Goal: Information Seeking & Learning: Learn about a topic

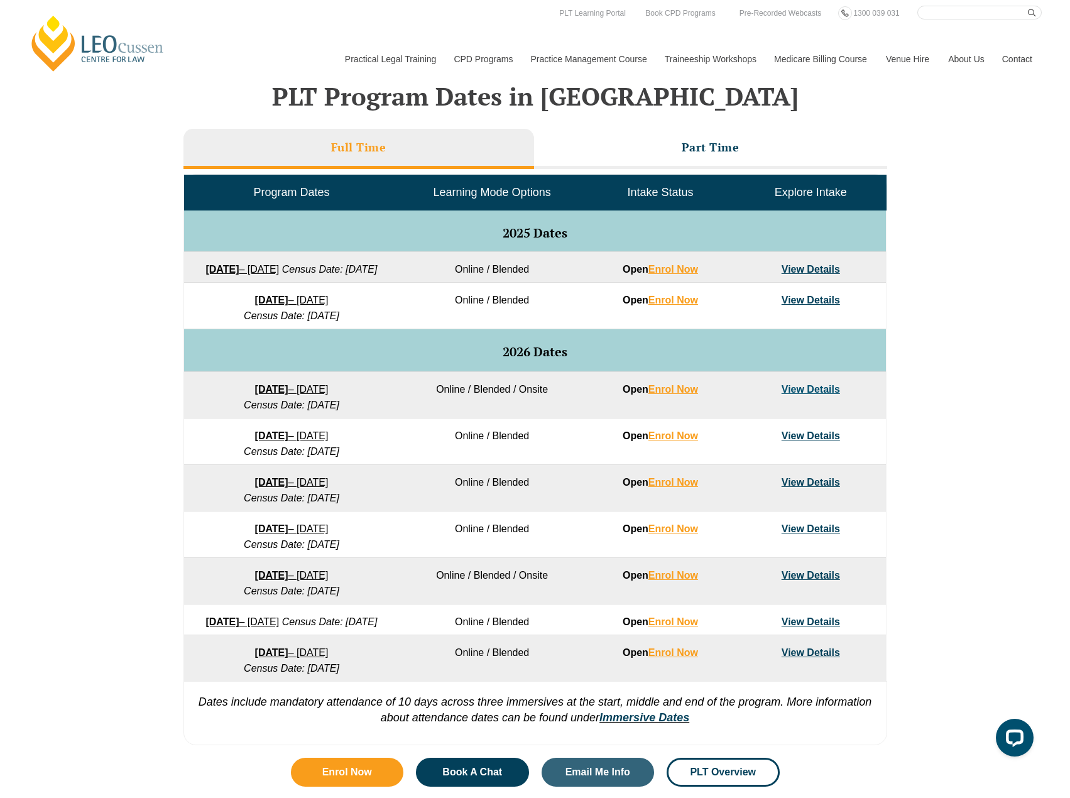
click at [995, 333] on div "VIC ACT WA QLD SA NSW PLT Program Dates in Victoria Full Time Part Time Program…" at bounding box center [535, 387] width 1070 height 729
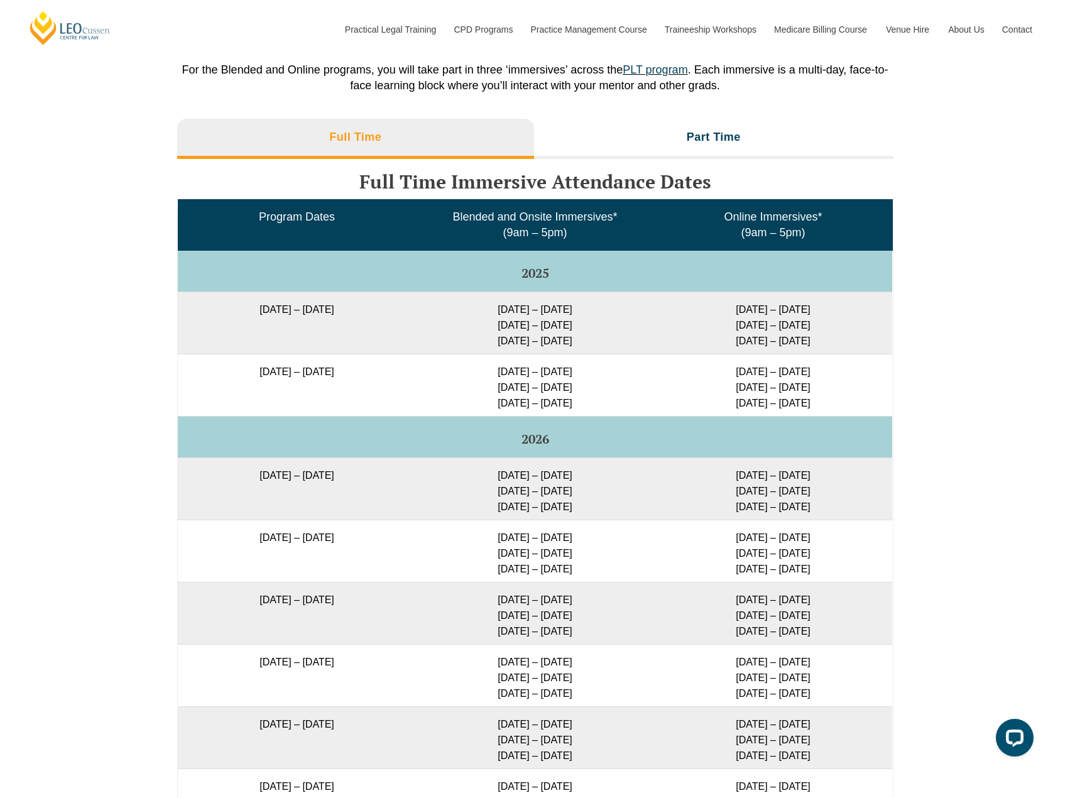
scroll to position [1947, 0]
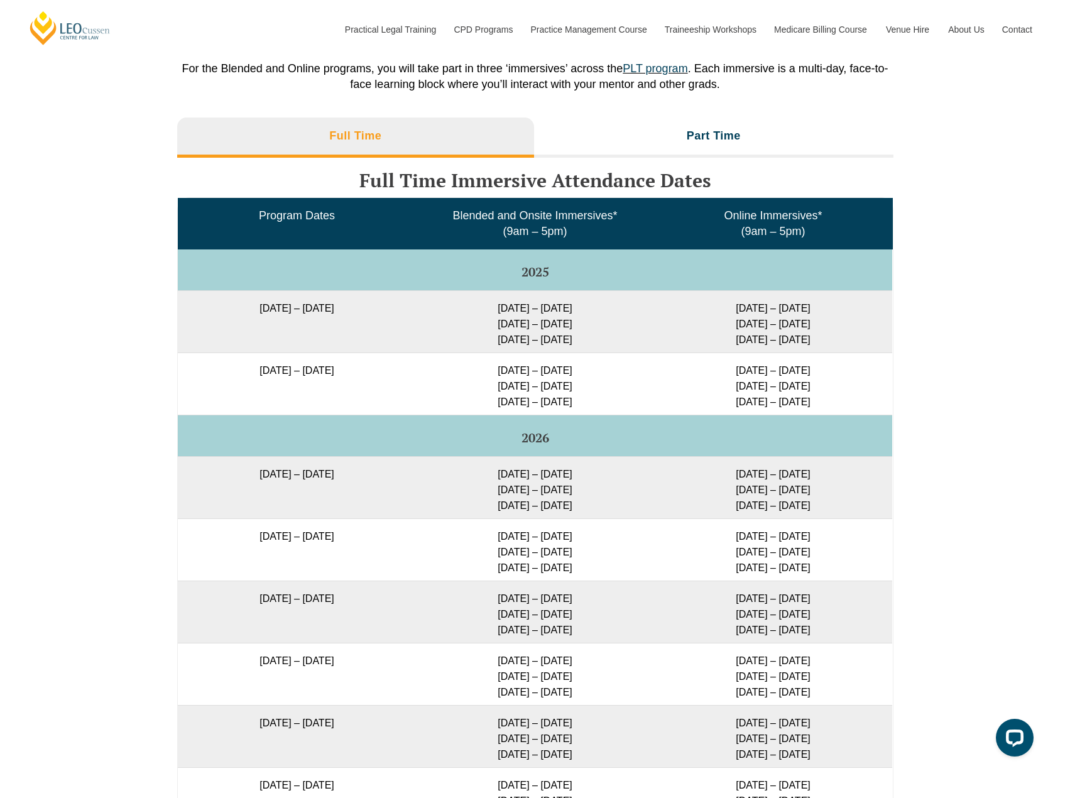
click at [783, 337] on td "30 Sep – 3 Oct 2025 10 – 12 Dec 2025 11 – 13 Feb 2026" at bounding box center [773, 321] width 238 height 62
click at [655, 153] on li "Part Time" at bounding box center [713, 137] width 359 height 40
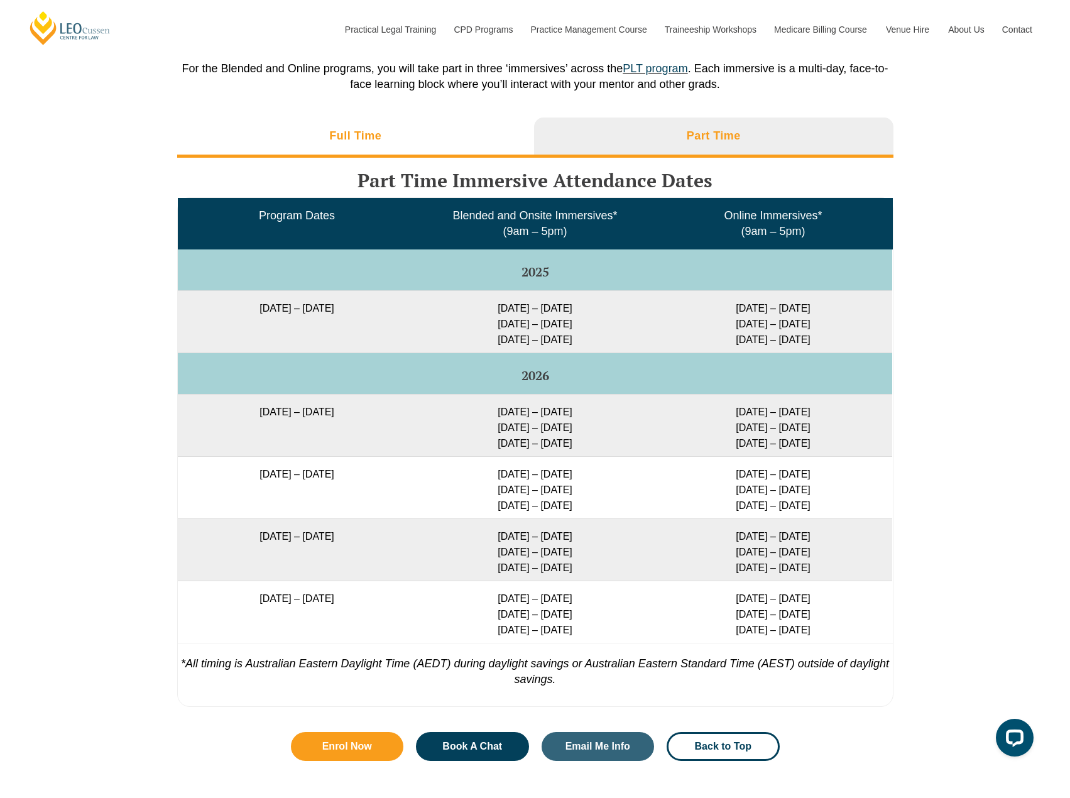
click at [451, 156] on li "Full Time" at bounding box center [355, 137] width 357 height 40
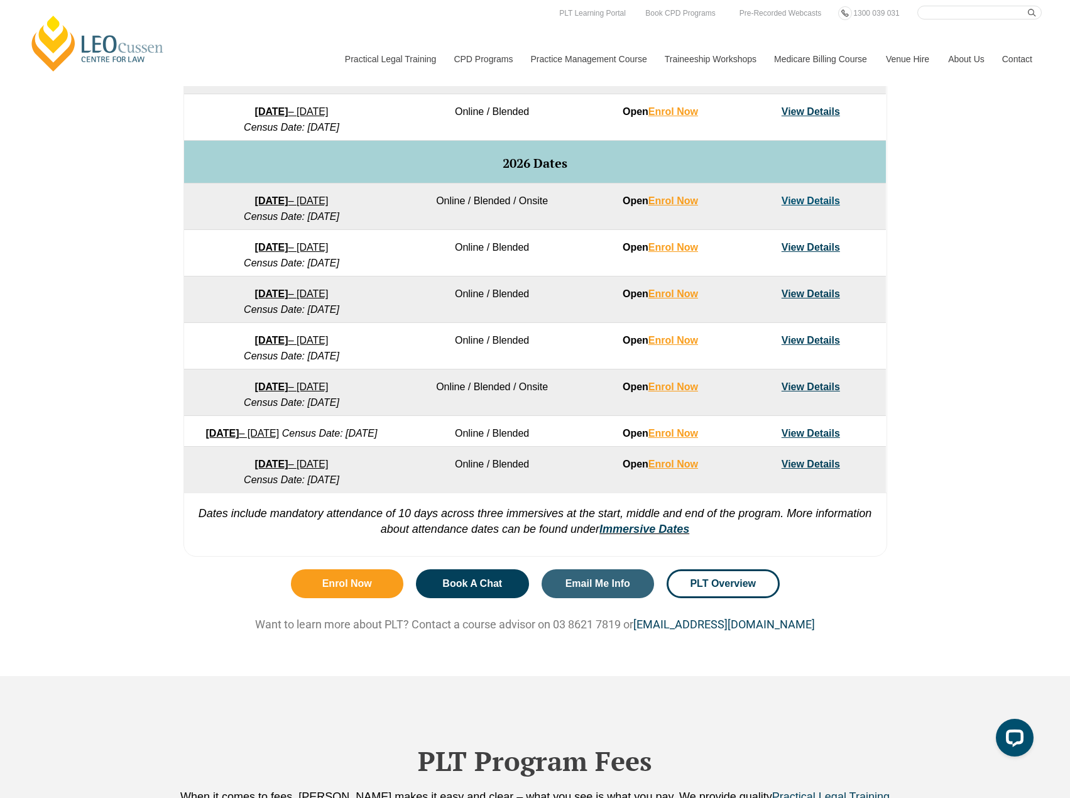
scroll to position [188, 0]
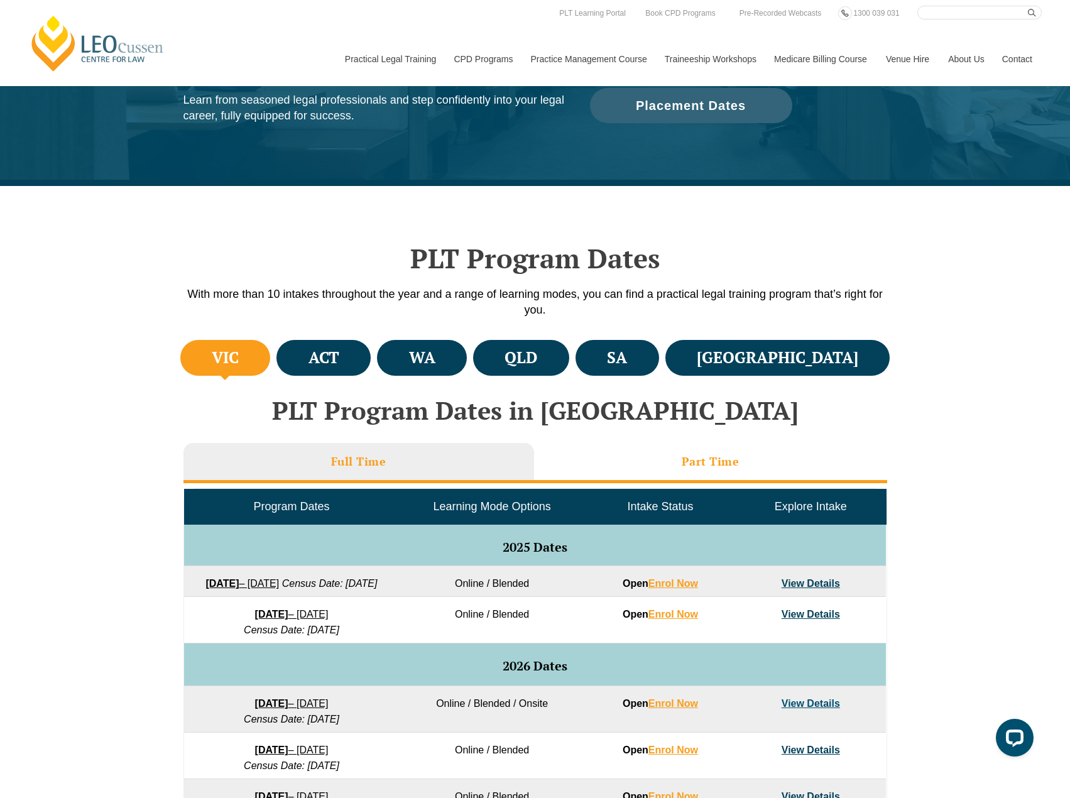
click at [652, 458] on li "Part Time" at bounding box center [710, 463] width 353 height 40
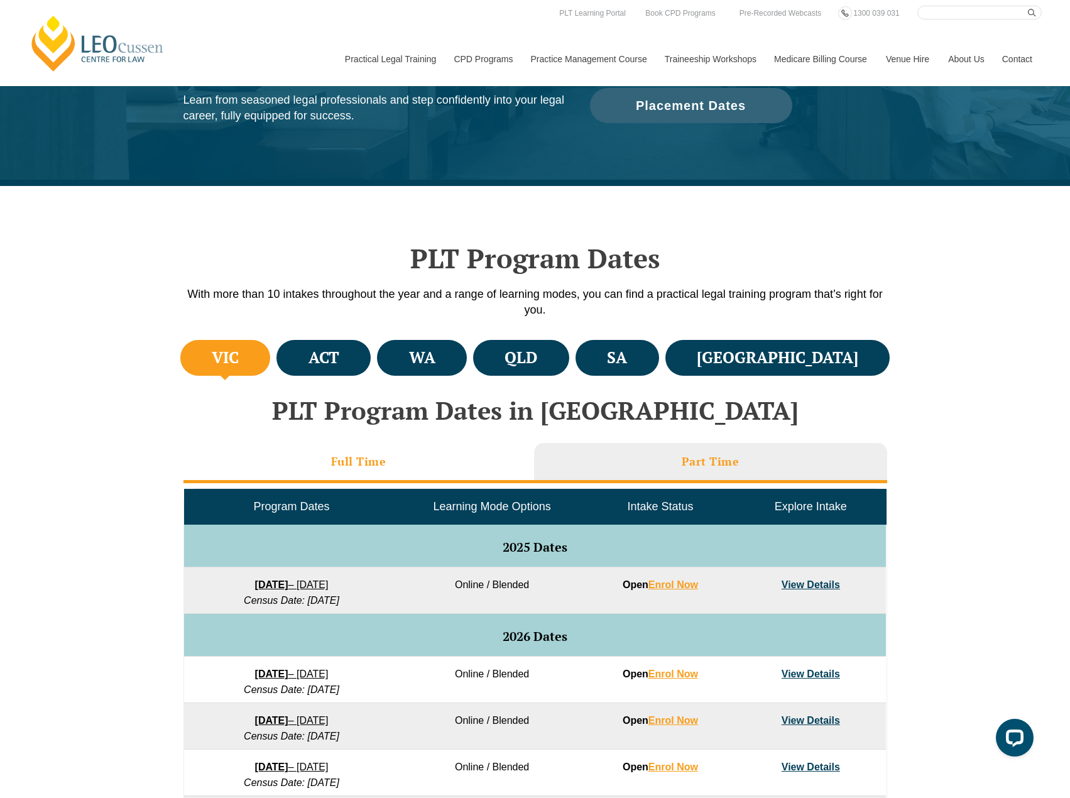
click at [415, 473] on li "Full Time" at bounding box center [358, 463] width 350 height 40
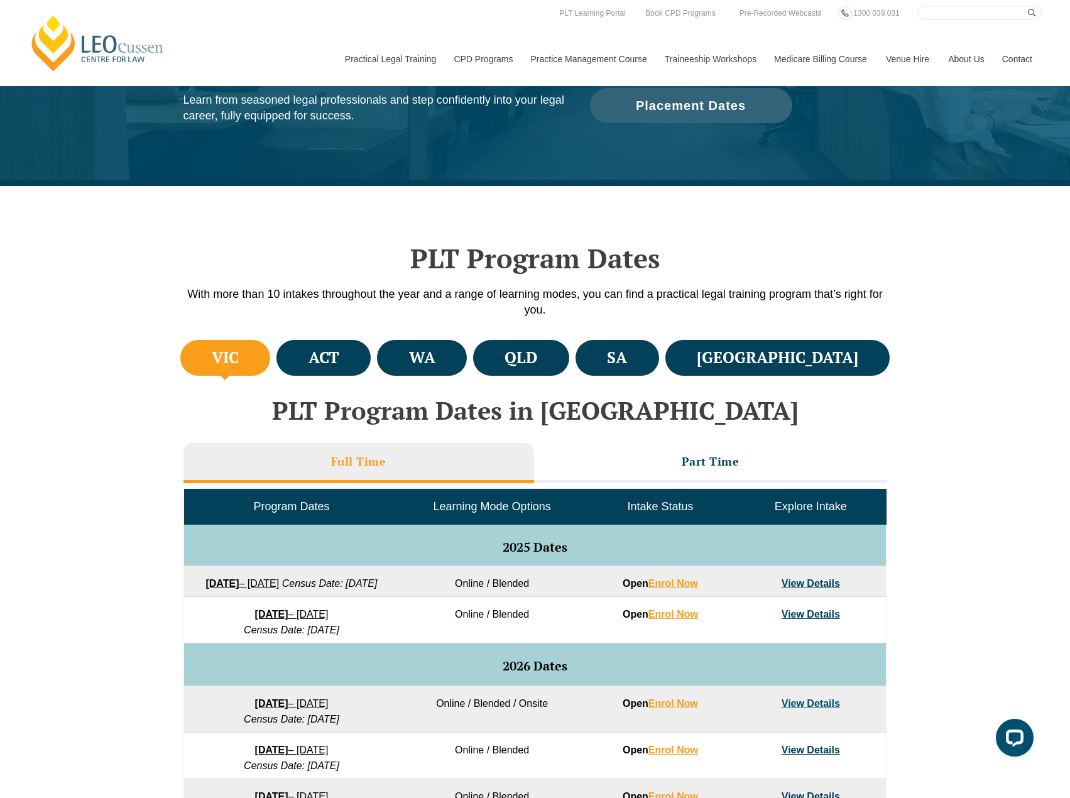
click at [955, 453] on div "VIC ACT WA QLD SA NSW PLT Program Dates in Victoria Full Time Part Time Program…" at bounding box center [535, 701] width 1070 height 729
drag, startPoint x: 1028, startPoint y: 451, endPoint x: 969, endPoint y: 500, distance: 76.7
click at [1028, 453] on div "VIC ACT WA QLD SA NSW PLT Program Dates in Victoria Full Time Part Time Program…" at bounding box center [535, 701] width 1070 height 729
